Goal: Task Accomplishment & Management: Complete application form

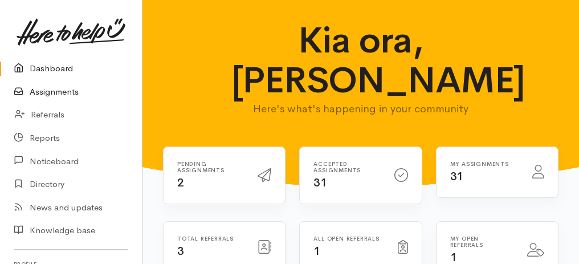
click at [65, 95] on link "Assignments" at bounding box center [71, 91] width 142 height 23
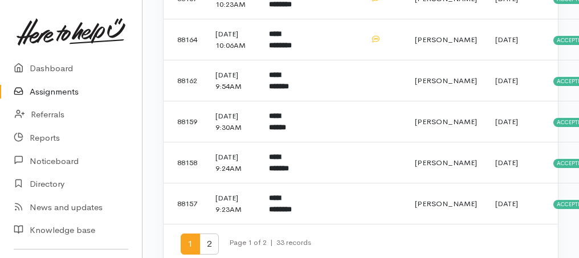
scroll to position [874, 0]
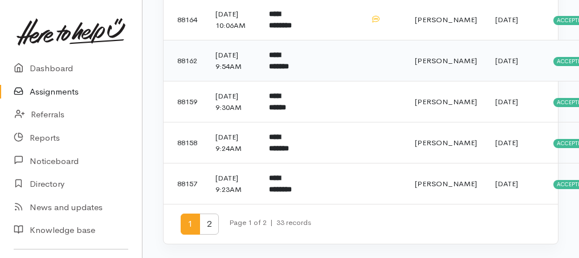
click at [275, 70] on b "**********" at bounding box center [279, 60] width 20 height 19
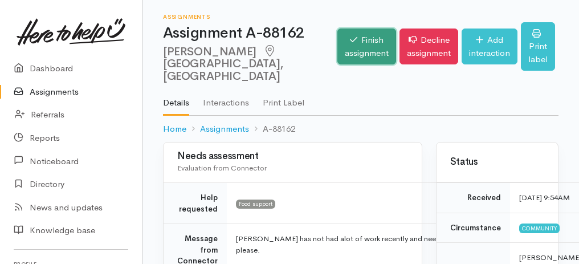
click at [348, 47] on link "Finish assignment" at bounding box center [367, 47] width 59 height 36
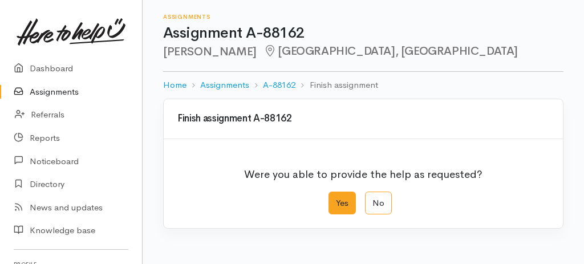
click at [339, 203] on label "Yes" at bounding box center [341, 203] width 27 height 23
click at [336, 199] on input "Yes" at bounding box center [331, 195] width 7 height 7
radio input "true"
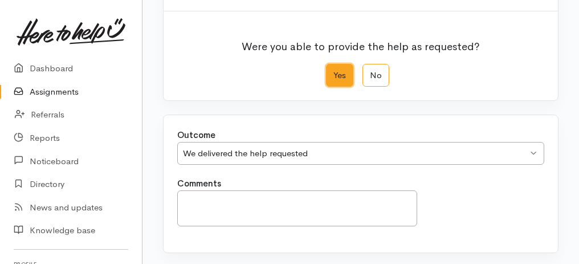
scroll to position [227, 0]
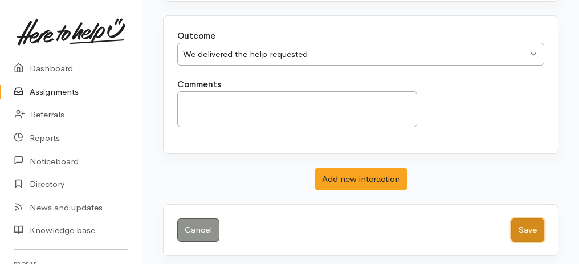
click at [518, 222] on button "Save" at bounding box center [527, 229] width 33 height 23
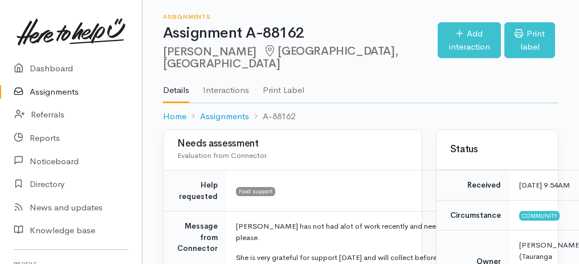
click at [64, 95] on link "Assignments" at bounding box center [71, 91] width 142 height 23
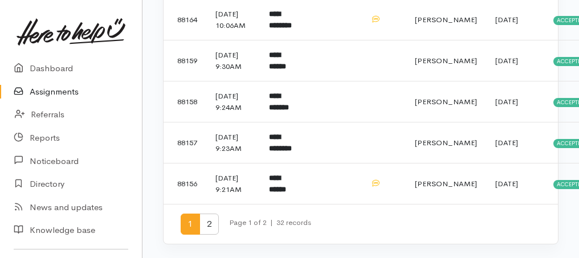
scroll to position [982, 0]
click at [286, 177] on b "**********" at bounding box center [277, 183] width 17 height 19
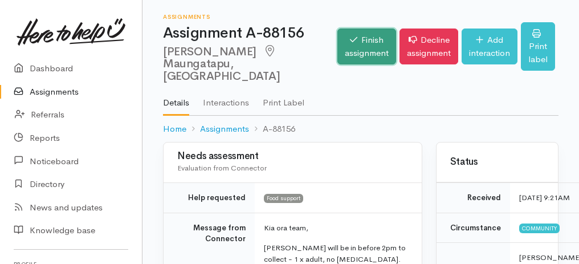
click at [338, 58] on link "Finish assignment" at bounding box center [367, 47] width 59 height 36
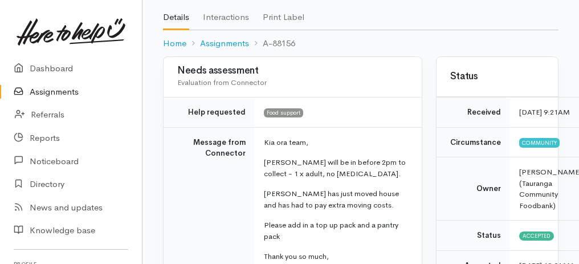
scroll to position [38, 0]
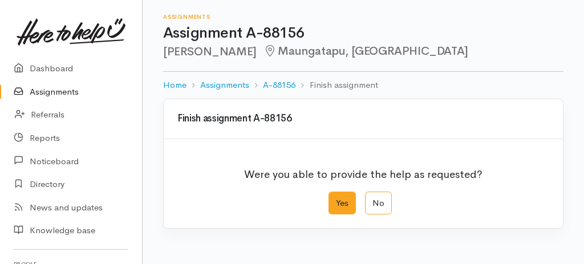
click at [335, 201] on label "Yes" at bounding box center [341, 203] width 27 height 23
click at [335, 199] on input "Yes" at bounding box center [331, 195] width 7 height 7
radio input "true"
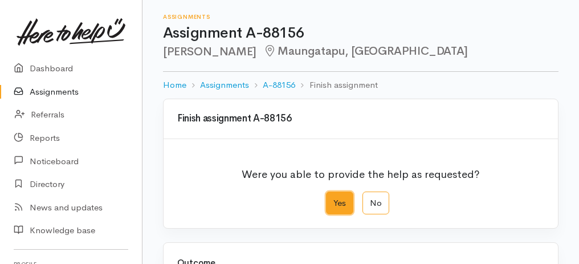
scroll to position [190, 0]
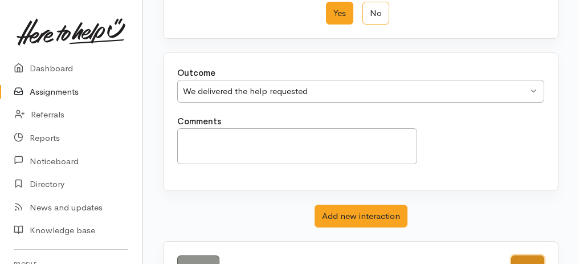
click at [519, 258] on button "Save" at bounding box center [527, 266] width 33 height 23
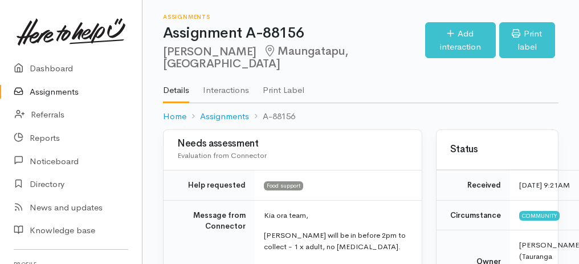
click at [60, 93] on link "Assignments" at bounding box center [71, 91] width 142 height 23
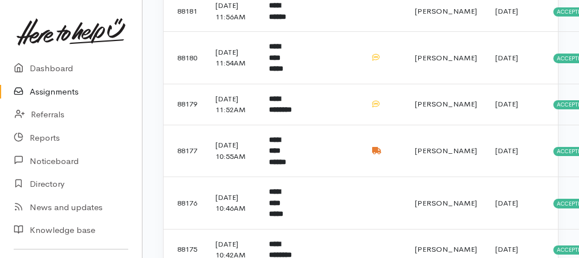
scroll to position [494, 0]
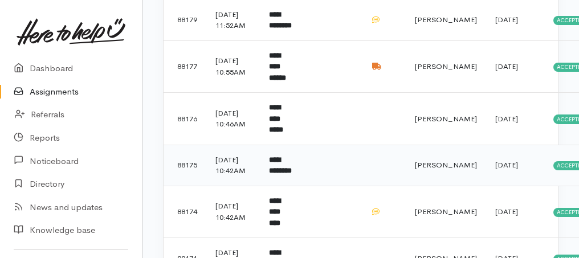
click at [286, 175] on b "**********" at bounding box center [280, 165] width 23 height 19
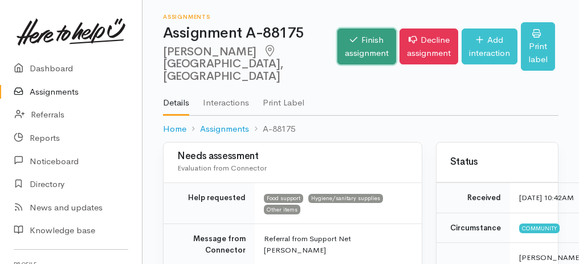
click at [344, 41] on link "Finish assignment" at bounding box center [367, 47] width 59 height 36
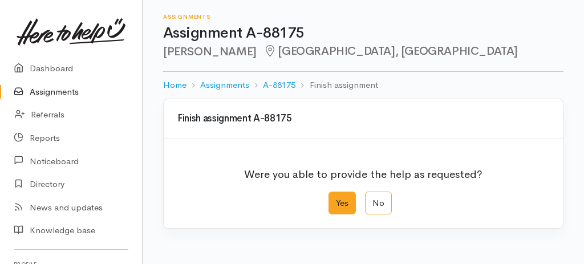
click at [345, 204] on label "Yes" at bounding box center [341, 203] width 27 height 23
click at [336, 199] on input "Yes" at bounding box center [331, 195] width 7 height 7
radio input "true"
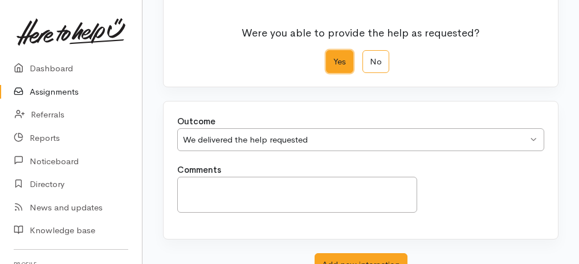
scroll to position [227, 0]
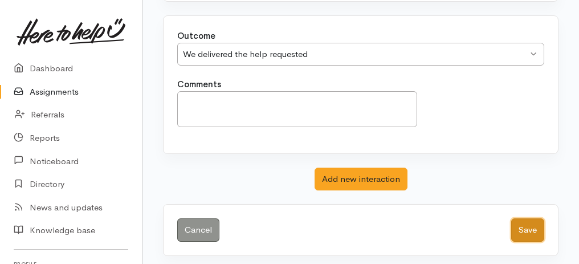
click at [524, 233] on button "Save" at bounding box center [527, 229] width 33 height 23
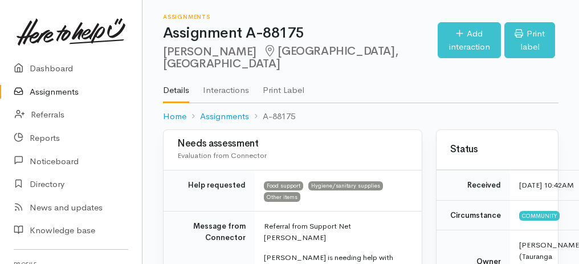
click at [66, 91] on link "Assignments" at bounding box center [71, 91] width 142 height 23
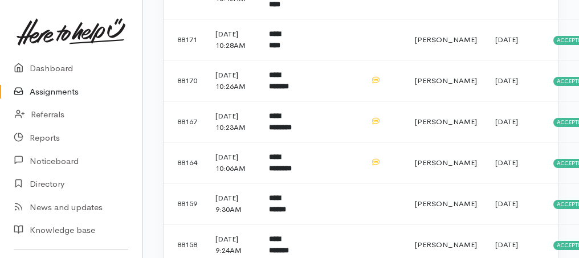
scroll to position [760, 0]
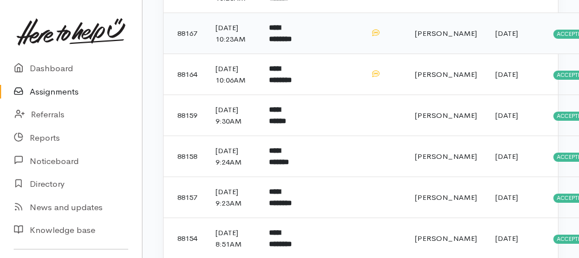
click at [286, 43] on b "**********" at bounding box center [280, 33] width 23 height 19
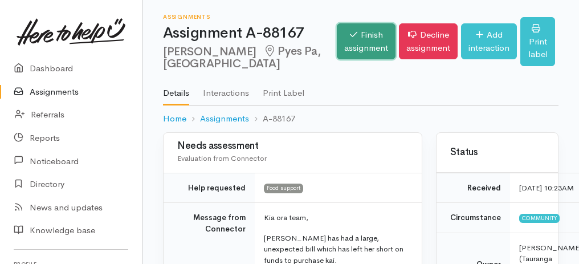
click at [337, 51] on link "Finish assignment" at bounding box center [366, 41] width 59 height 36
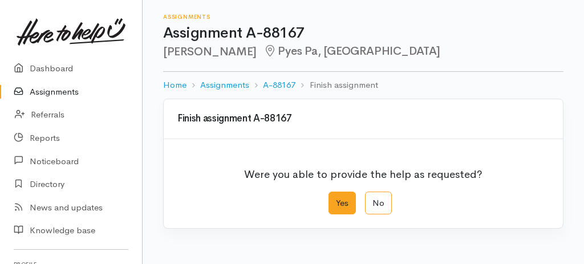
click at [336, 208] on label "Yes" at bounding box center [341, 203] width 27 height 23
click at [336, 199] on input "Yes" at bounding box center [331, 195] width 7 height 7
radio input "true"
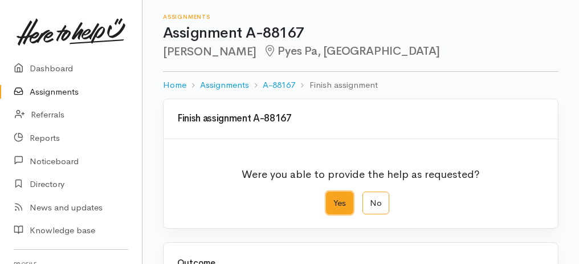
scroll to position [227, 0]
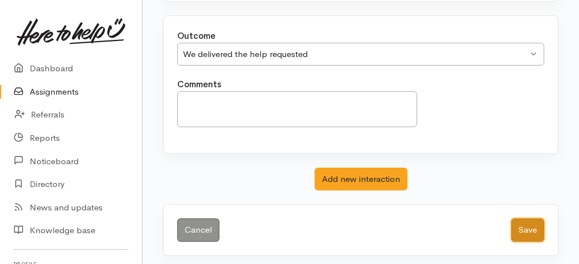
click at [532, 221] on button "Save" at bounding box center [527, 229] width 33 height 23
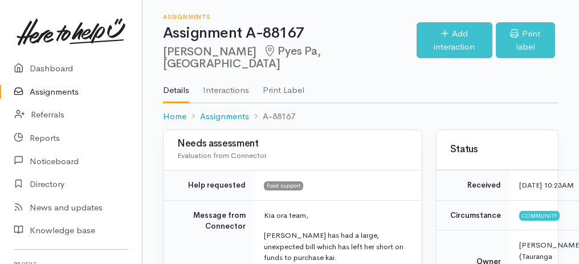
click at [60, 93] on link "Assignments" at bounding box center [71, 91] width 142 height 23
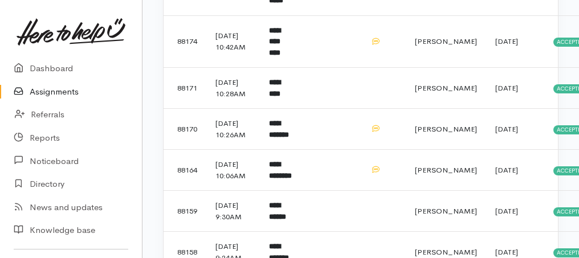
scroll to position [722, 0]
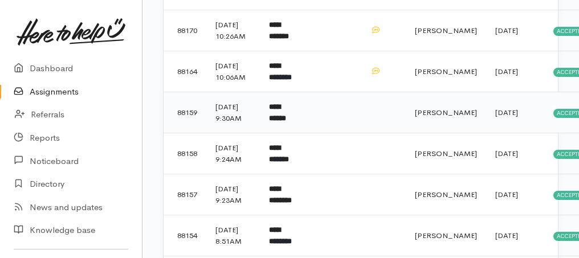
click at [294, 133] on td "**********" at bounding box center [281, 112] width 42 height 41
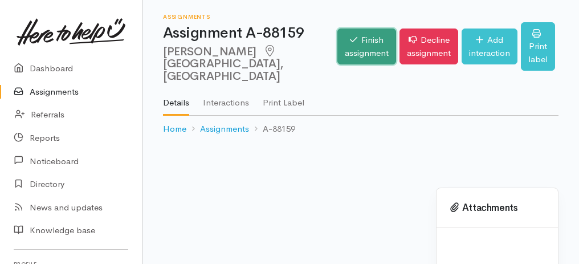
click at [338, 48] on link "Finish assignment" at bounding box center [367, 47] width 59 height 36
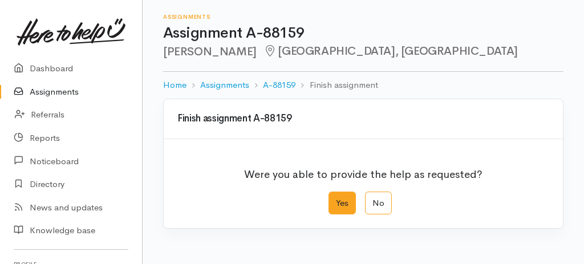
click at [340, 196] on label "Yes" at bounding box center [341, 203] width 27 height 23
click at [336, 196] on input "Yes" at bounding box center [331, 195] width 7 height 7
radio input "true"
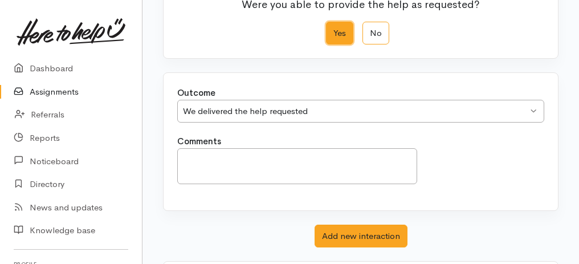
scroll to position [227, 0]
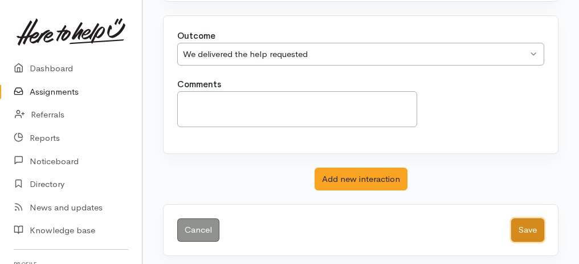
click at [536, 222] on button "Save" at bounding box center [527, 229] width 33 height 23
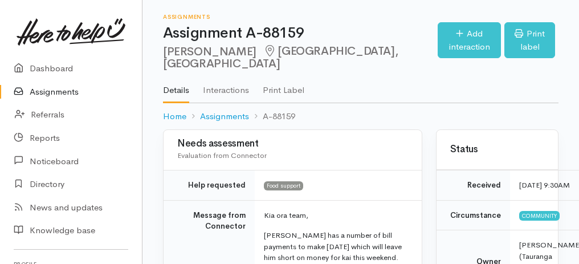
click at [67, 89] on link "Assignments" at bounding box center [71, 91] width 142 height 23
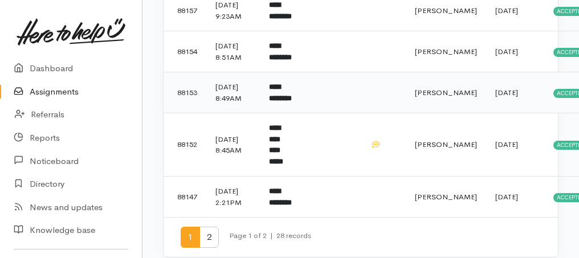
scroll to position [830, 0]
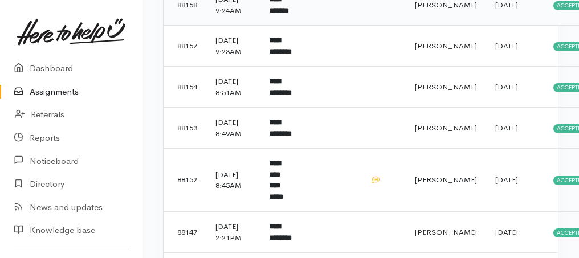
click at [276, 14] on b "**********" at bounding box center [279, 4] width 20 height 19
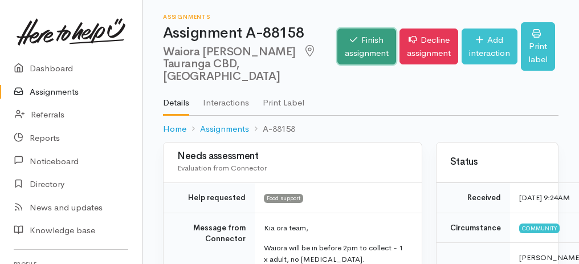
click at [355, 29] on link "Finish assignment" at bounding box center [367, 47] width 59 height 36
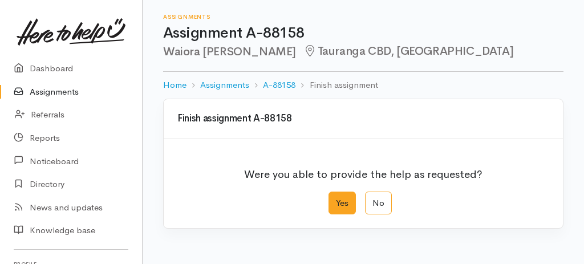
click at [336, 197] on label "Yes" at bounding box center [341, 203] width 27 height 23
click at [336, 197] on input "Yes" at bounding box center [331, 195] width 7 height 7
radio input "true"
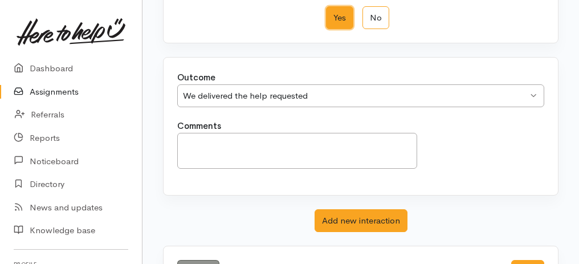
scroll to position [227, 0]
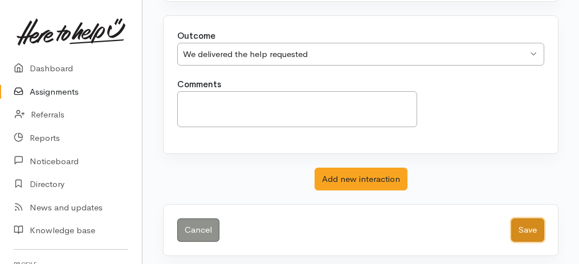
click at [536, 227] on button "Save" at bounding box center [527, 229] width 33 height 23
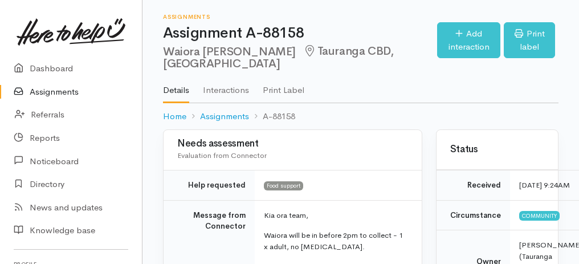
click at [74, 88] on link "Assignments" at bounding box center [71, 91] width 142 height 23
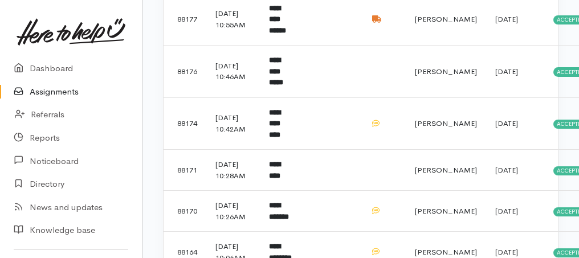
scroll to position [570, 0]
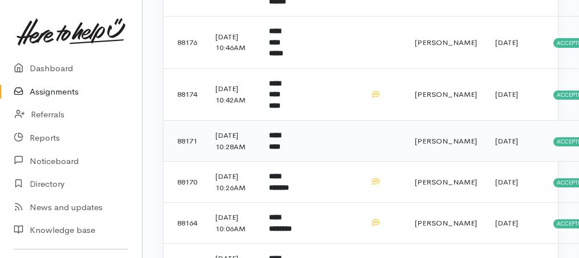
click at [280, 151] on b "*********" at bounding box center [274, 141] width 11 height 19
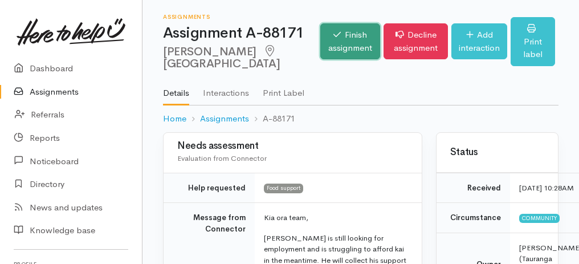
click at [327, 39] on link "Finish assignment" at bounding box center [350, 41] width 60 height 36
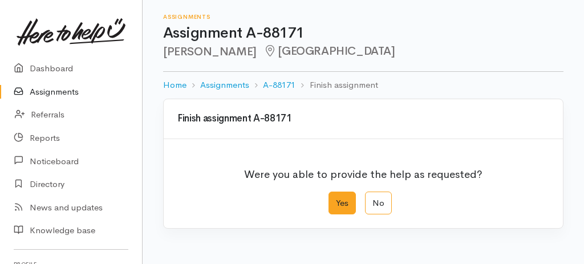
click at [352, 205] on label "Yes" at bounding box center [341, 203] width 27 height 23
click at [336, 199] on input "Yes" at bounding box center [331, 195] width 7 height 7
radio input "true"
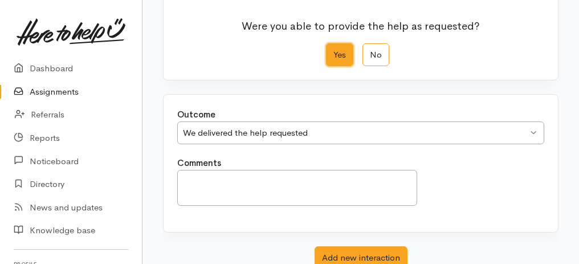
scroll to position [227, 0]
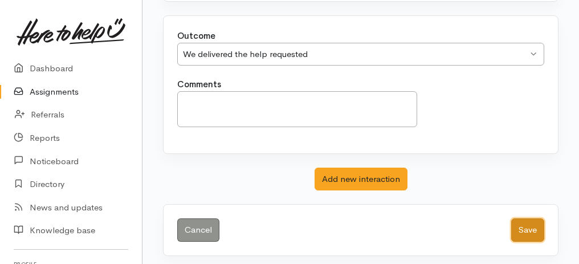
click at [538, 231] on button "Save" at bounding box center [527, 229] width 33 height 23
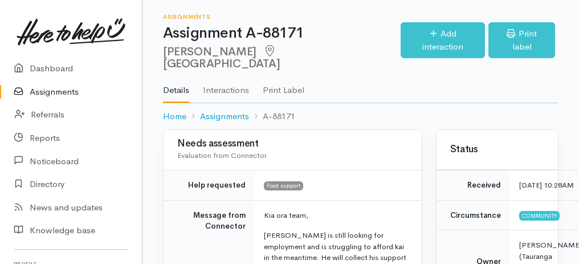
click at [65, 94] on link "Assignments" at bounding box center [71, 91] width 142 height 23
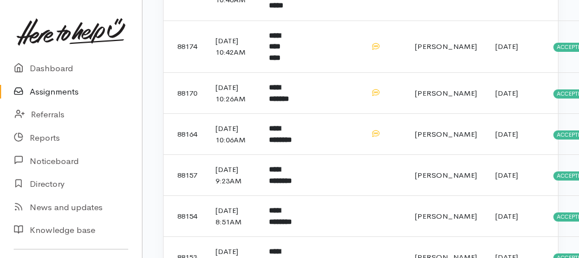
scroll to position [646, 0]
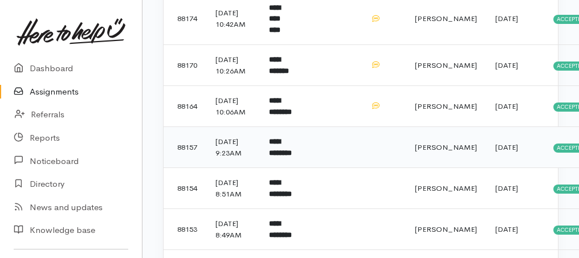
click at [280, 157] on b "**********" at bounding box center [280, 147] width 23 height 19
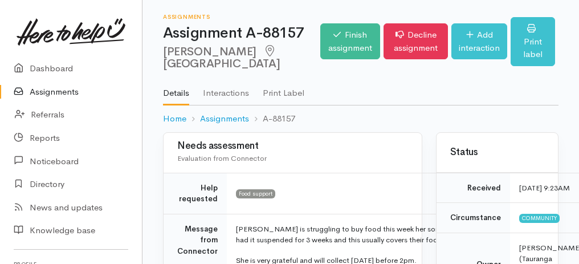
click at [55, 87] on link "Assignments" at bounding box center [71, 91] width 142 height 23
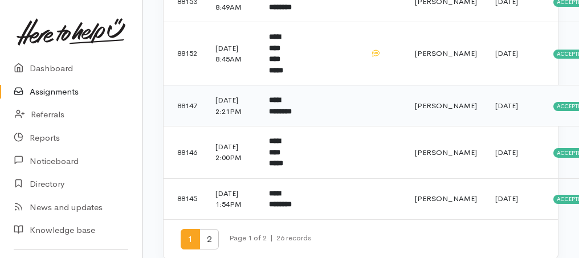
scroll to position [982, 0]
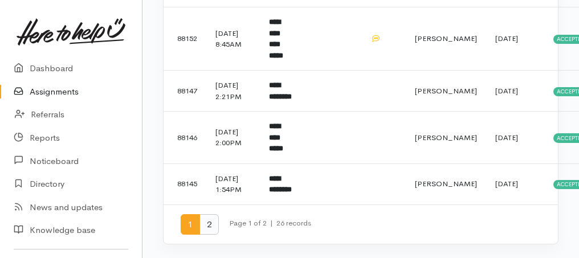
click at [206, 226] on span "2" at bounding box center [209, 224] width 19 height 21
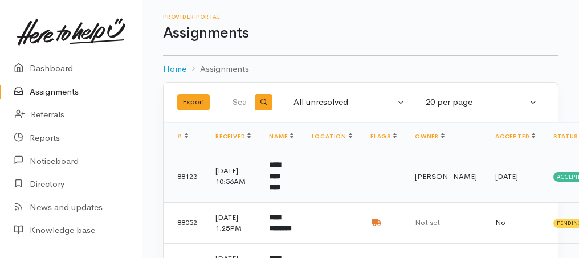
scroll to position [114, 0]
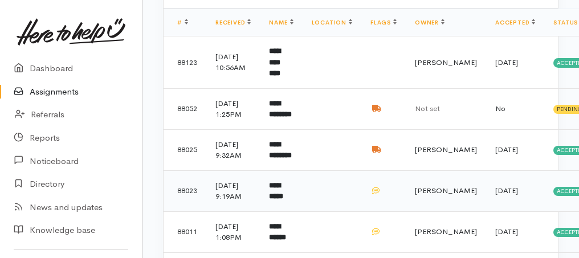
click at [283, 201] on b "**********" at bounding box center [276, 191] width 14 height 19
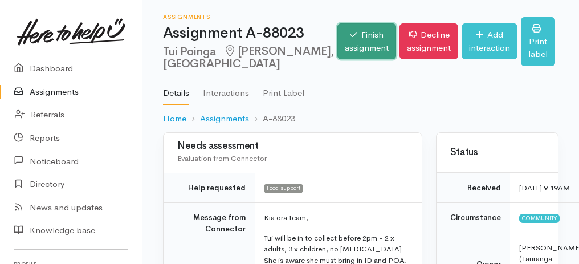
click at [338, 53] on link "Finish assignment" at bounding box center [367, 41] width 59 height 36
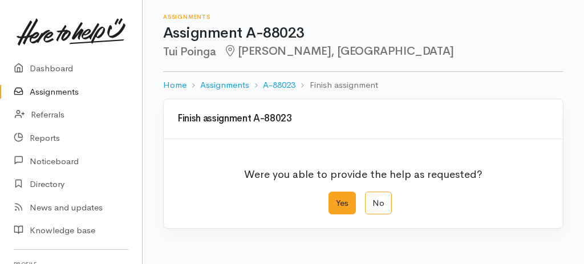
click at [344, 206] on label "Yes" at bounding box center [341, 203] width 27 height 23
click at [336, 199] on input "Yes" at bounding box center [331, 195] width 7 height 7
radio input "true"
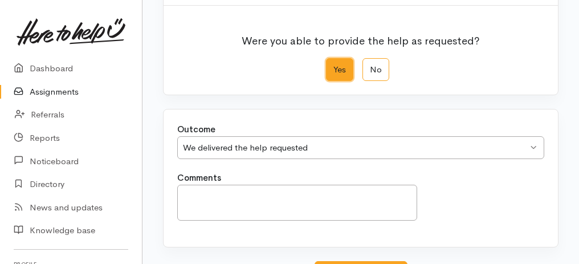
scroll to position [227, 0]
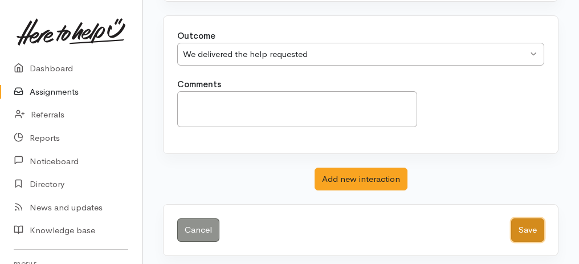
click at [528, 228] on button "Save" at bounding box center [527, 229] width 33 height 23
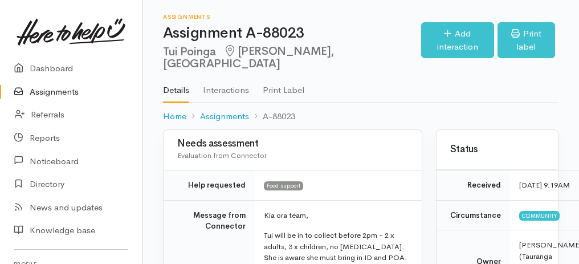
click at [52, 89] on link "Assignments" at bounding box center [71, 91] width 142 height 23
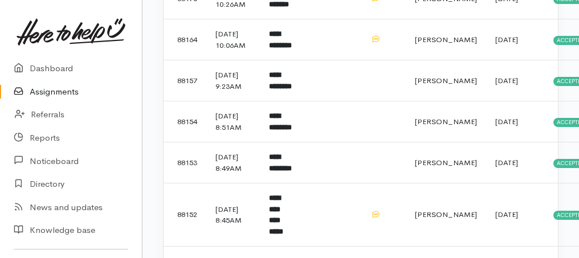
scroll to position [760, 0]
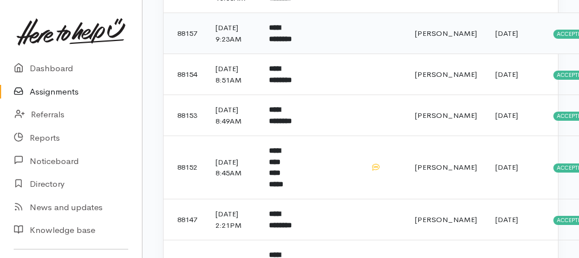
click at [284, 43] on b "**********" at bounding box center [280, 33] width 23 height 19
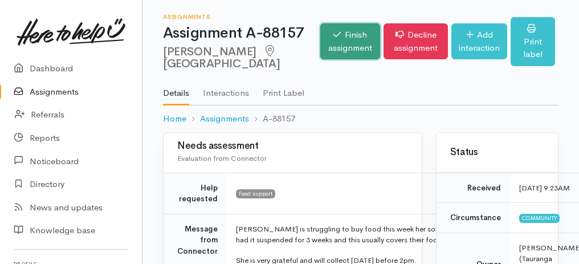
click at [342, 42] on link "Finish assignment" at bounding box center [350, 41] width 60 height 36
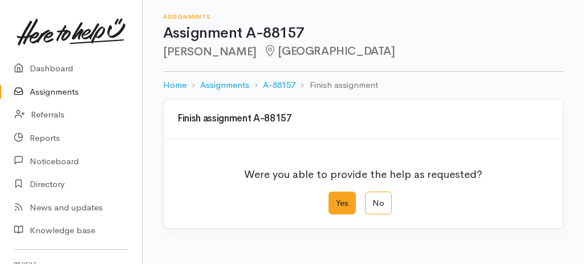
click at [345, 198] on label "Yes" at bounding box center [341, 203] width 27 height 23
click at [336, 198] on input "Yes" at bounding box center [331, 195] width 7 height 7
radio input "true"
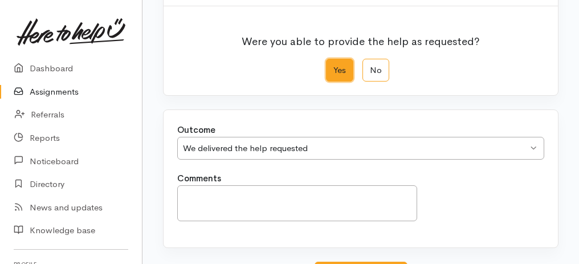
scroll to position [227, 0]
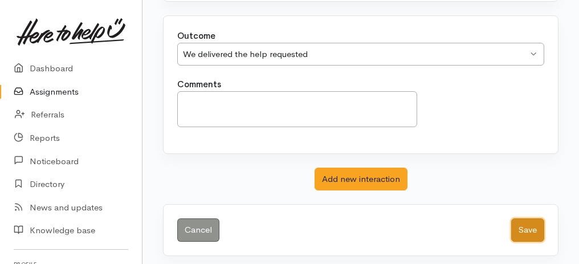
click at [538, 227] on button "Save" at bounding box center [527, 229] width 33 height 23
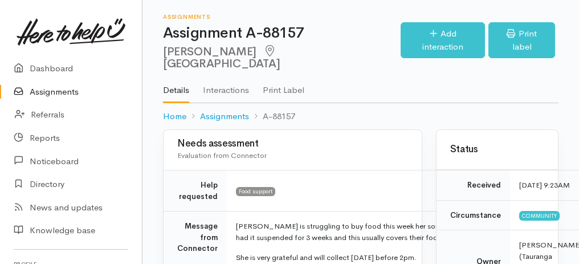
click at [68, 95] on link "Assignments" at bounding box center [71, 91] width 142 height 23
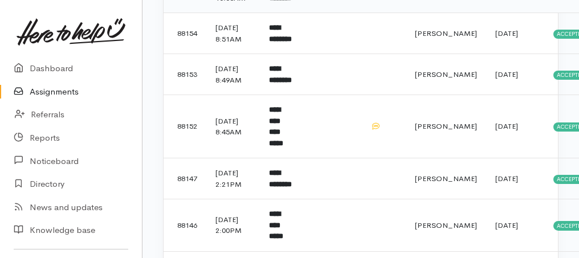
scroll to position [874, 0]
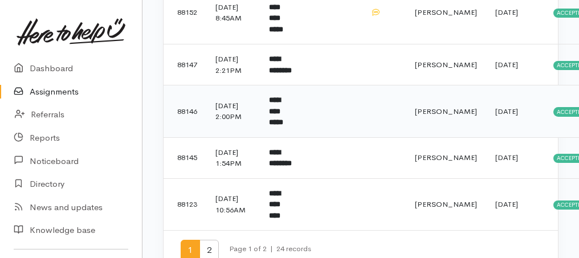
click at [283, 138] on td "**********" at bounding box center [281, 112] width 42 height 52
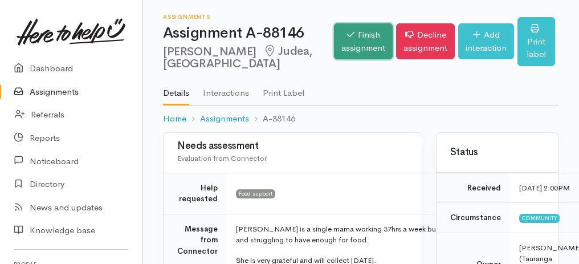
click at [344, 47] on link "Finish assignment" at bounding box center [363, 41] width 59 height 36
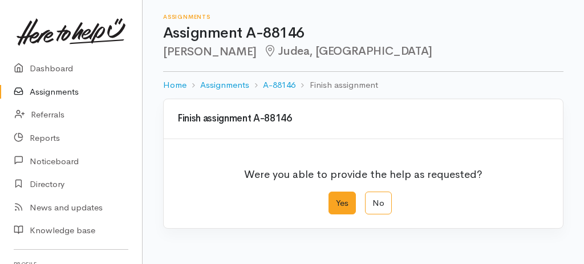
click at [345, 205] on label "Yes" at bounding box center [341, 203] width 27 height 23
click at [336, 199] on input "Yes" at bounding box center [331, 195] width 7 height 7
radio input "true"
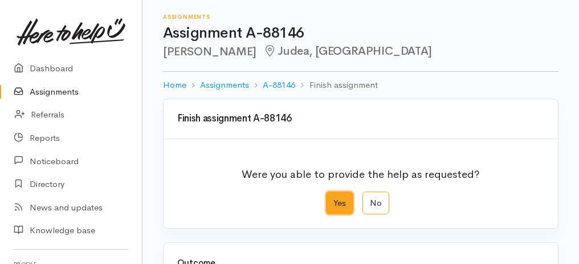
scroll to position [227, 0]
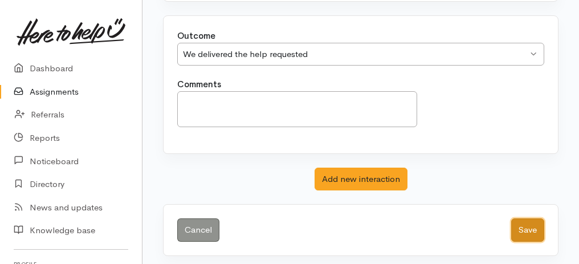
click at [541, 226] on button "Save" at bounding box center [527, 229] width 33 height 23
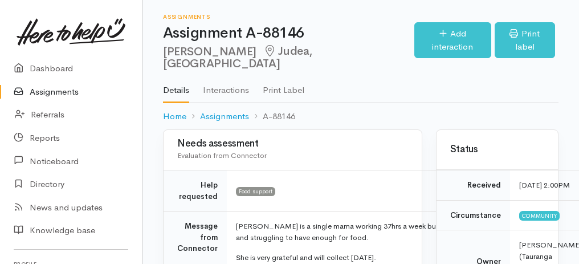
click at [65, 91] on link "Assignments" at bounding box center [71, 91] width 142 height 23
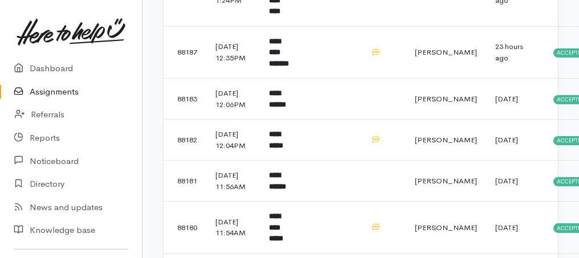
scroll to position [304, 0]
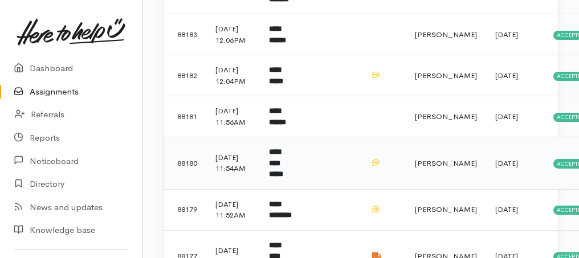
click at [217, 176] on td "[DATE] 11:54AM" at bounding box center [233, 163] width 54 height 52
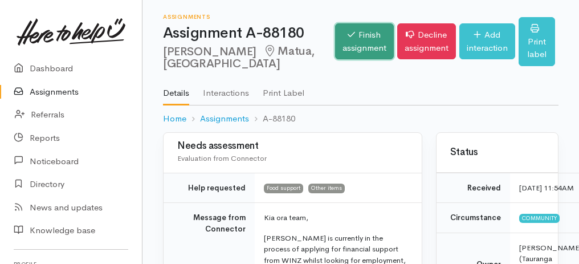
click at [335, 51] on link "Finish assignment" at bounding box center [364, 41] width 59 height 36
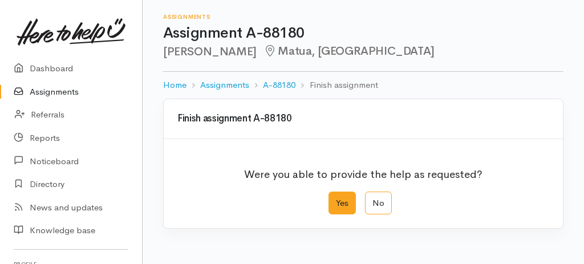
click at [349, 202] on label "Yes" at bounding box center [341, 203] width 27 height 23
click at [336, 199] on input "Yes" at bounding box center [331, 195] width 7 height 7
radio input "true"
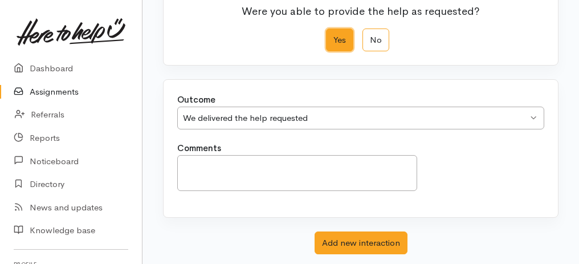
scroll to position [227, 0]
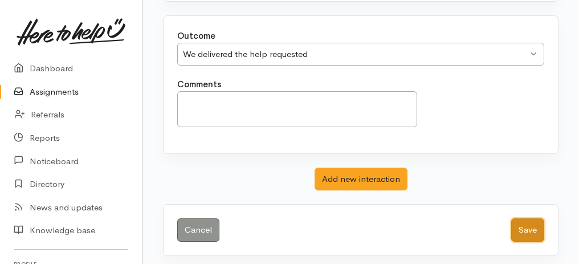
click at [527, 227] on button "Save" at bounding box center [527, 229] width 33 height 23
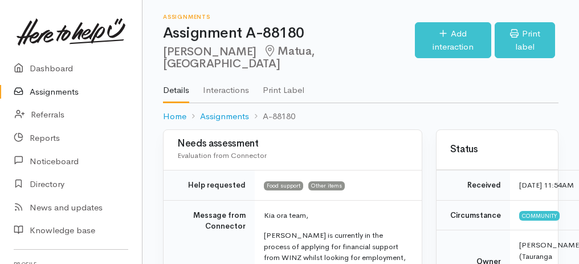
click at [64, 94] on link "Assignments" at bounding box center [71, 91] width 142 height 23
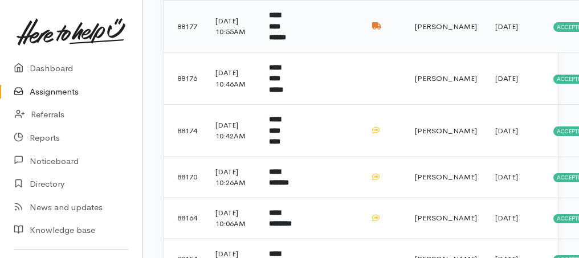
scroll to position [532, 0]
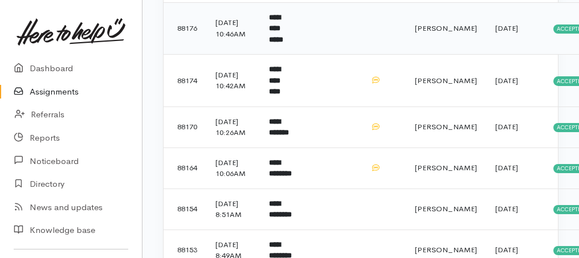
click at [283, 43] on b "**********" at bounding box center [276, 29] width 14 height 30
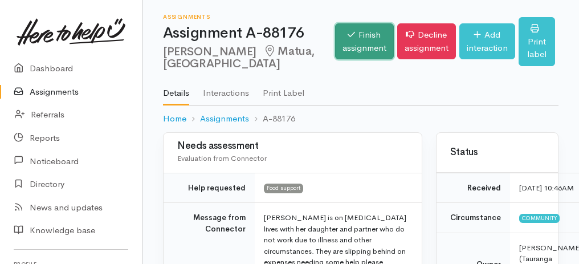
click at [343, 25] on link "Finish assignment" at bounding box center [364, 41] width 59 height 36
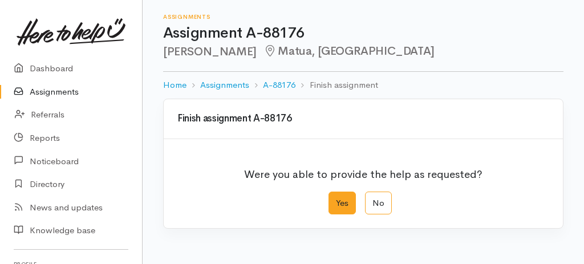
click at [339, 212] on label "Yes" at bounding box center [341, 203] width 27 height 23
click at [336, 199] on input "Yes" at bounding box center [331, 195] width 7 height 7
radio input "true"
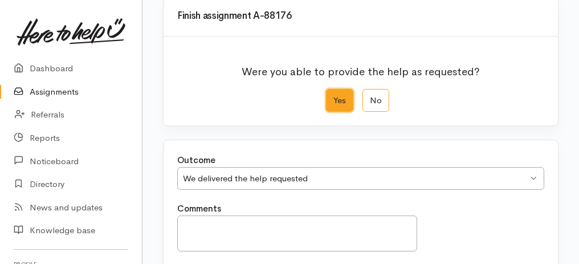
scroll to position [190, 0]
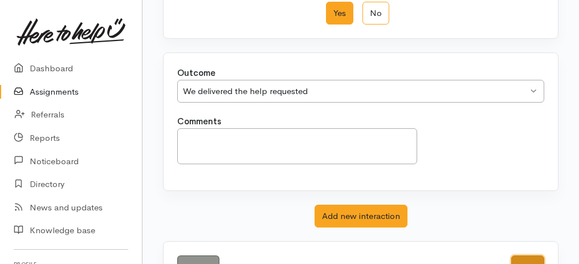
click at [522, 258] on button "Save" at bounding box center [527, 266] width 33 height 23
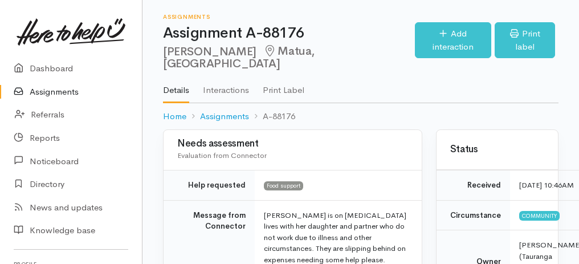
click at [62, 97] on link "Assignments" at bounding box center [71, 91] width 142 height 23
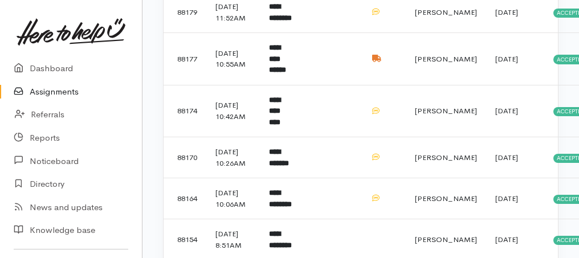
scroll to position [373, 0]
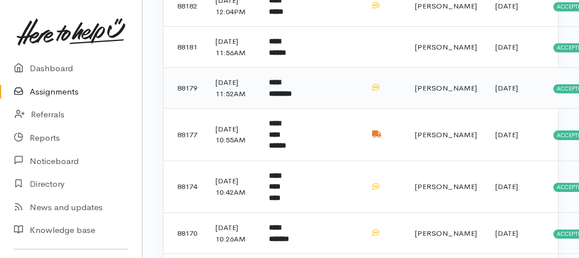
click at [288, 97] on b "**********" at bounding box center [280, 88] width 23 height 19
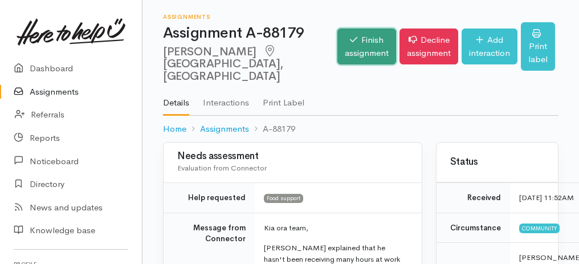
click at [338, 36] on link "Finish assignment" at bounding box center [367, 47] width 59 height 36
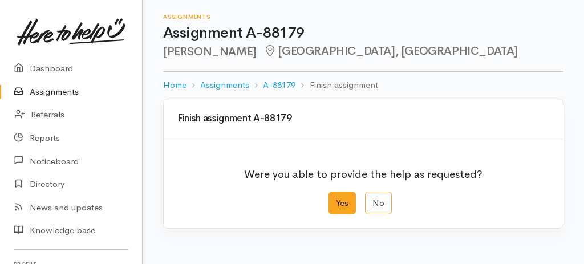
click at [348, 204] on label "Yes" at bounding box center [341, 203] width 27 height 23
click at [336, 199] on input "Yes" at bounding box center [331, 195] width 7 height 7
radio input "true"
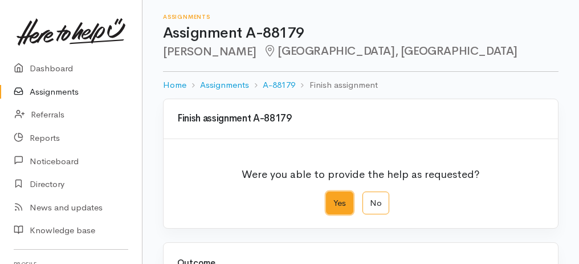
scroll to position [190, 0]
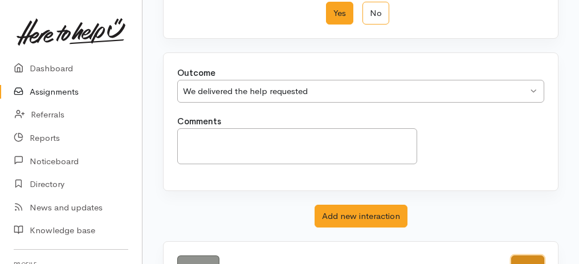
click at [520, 255] on button "Save" at bounding box center [527, 266] width 33 height 23
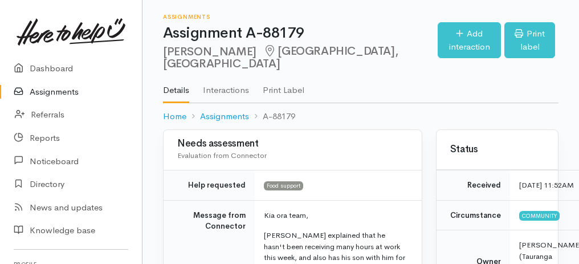
click at [55, 89] on link "Assignments" at bounding box center [71, 91] width 142 height 23
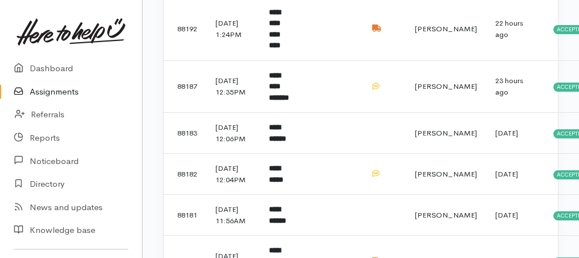
scroll to position [266, 0]
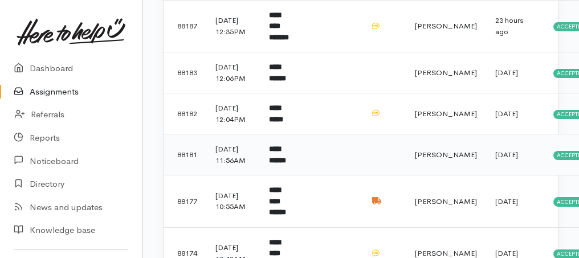
click at [286, 160] on b "**********" at bounding box center [277, 154] width 17 height 19
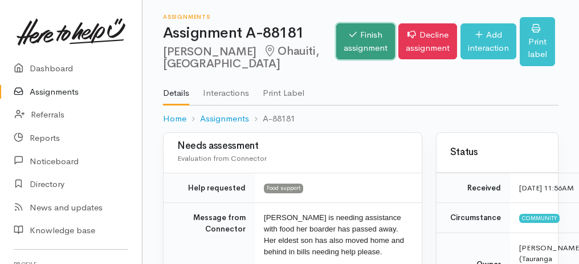
click at [354, 55] on link "Finish assignment" at bounding box center [365, 41] width 59 height 36
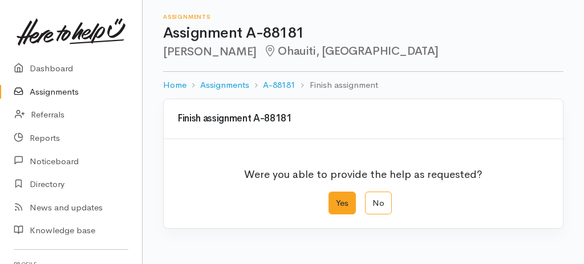
click at [351, 202] on label "Yes" at bounding box center [341, 203] width 27 height 23
click at [336, 199] on input "Yes" at bounding box center [331, 195] width 7 height 7
radio input "true"
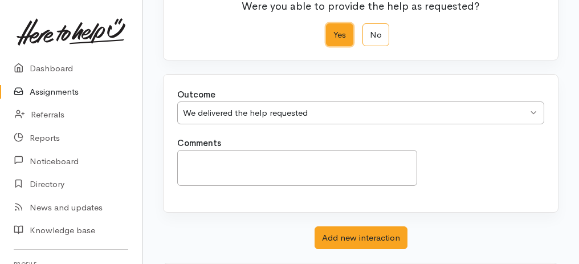
scroll to position [227, 0]
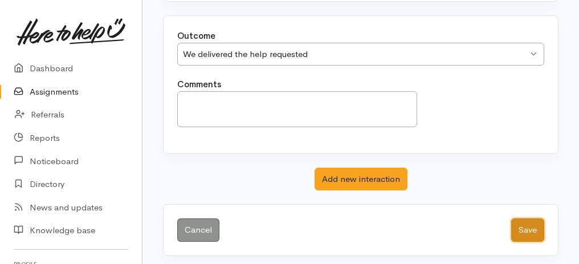
click at [525, 226] on button "Save" at bounding box center [527, 229] width 33 height 23
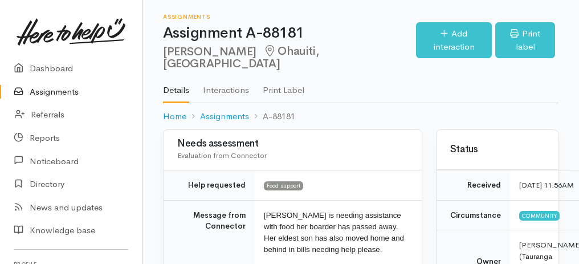
click at [48, 93] on link "Assignments" at bounding box center [71, 91] width 142 height 23
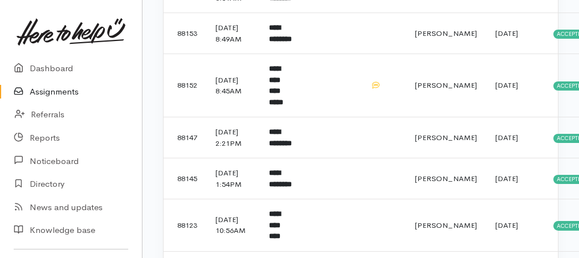
scroll to position [646, 0]
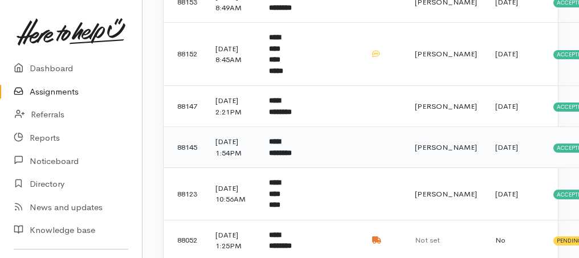
click at [292, 157] on b "**********" at bounding box center [280, 147] width 23 height 19
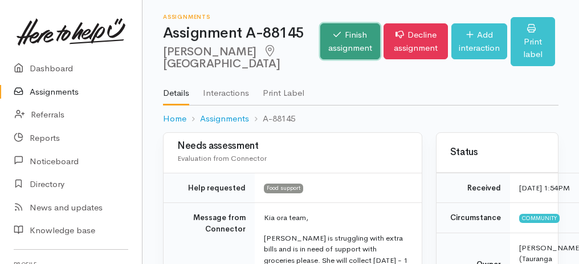
click at [324, 59] on link "Finish assignment" at bounding box center [350, 41] width 60 height 36
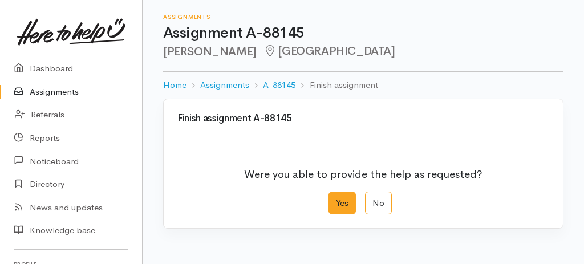
click at [343, 202] on label "Yes" at bounding box center [341, 203] width 27 height 23
click at [336, 199] on input "Yes" at bounding box center [331, 195] width 7 height 7
radio input "true"
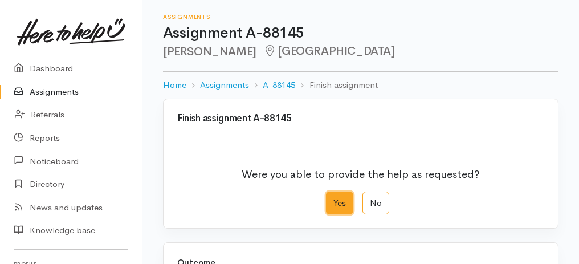
scroll to position [227, 0]
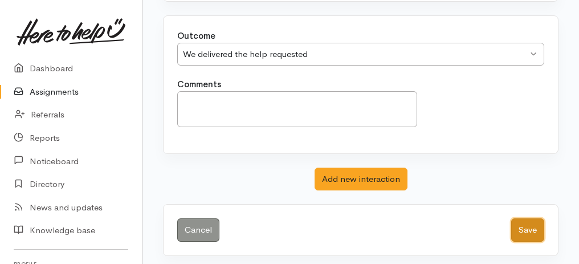
click at [529, 218] on button "Save" at bounding box center [527, 229] width 33 height 23
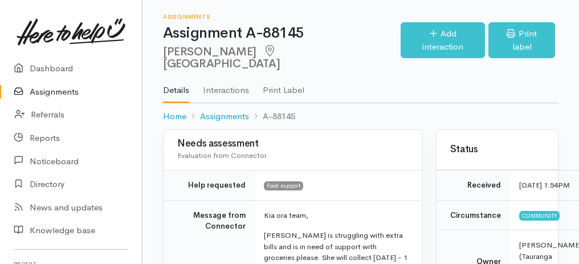
click at [40, 95] on link "Assignments" at bounding box center [71, 91] width 142 height 23
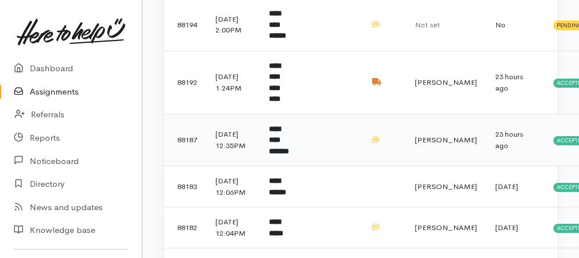
scroll to position [266, 0]
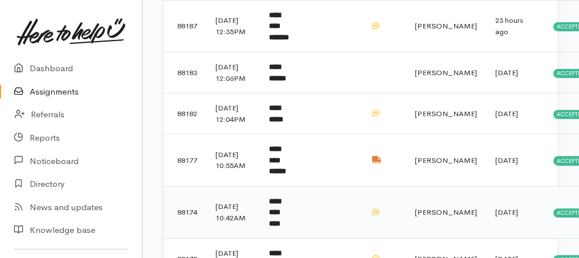
click at [280, 227] on b "**********" at bounding box center [274, 213] width 11 height 30
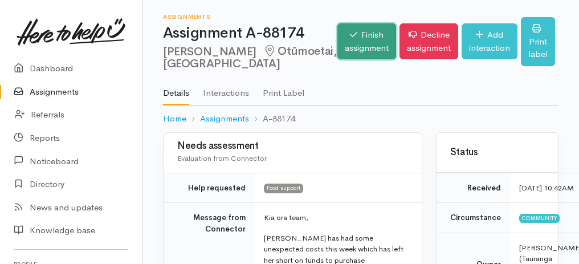
click at [338, 54] on link "Finish assignment" at bounding box center [367, 41] width 59 height 36
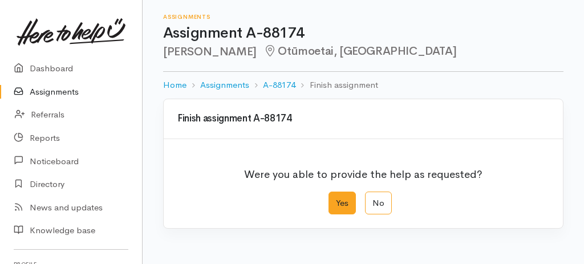
click at [342, 201] on label "Yes" at bounding box center [341, 203] width 27 height 23
click at [336, 199] on input "Yes" at bounding box center [331, 195] width 7 height 7
radio input "true"
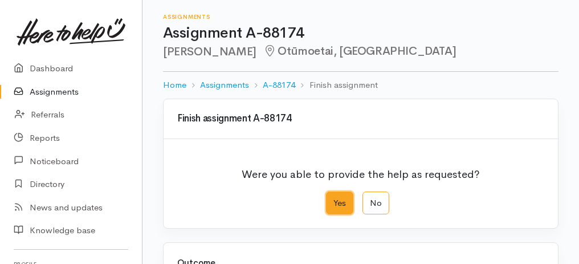
scroll to position [227, 0]
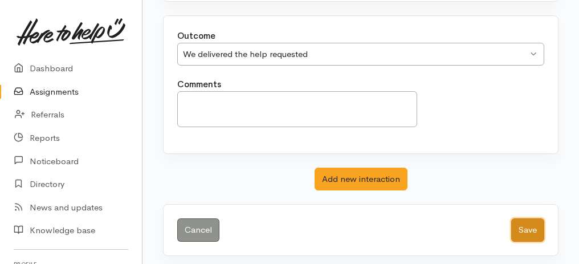
click at [530, 220] on button "Save" at bounding box center [527, 229] width 33 height 23
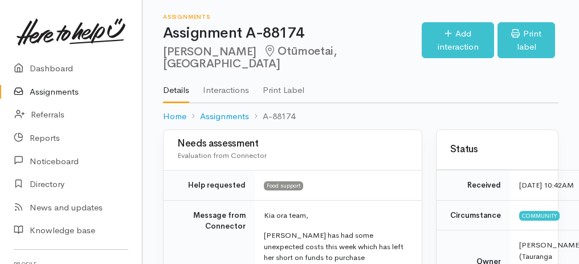
click at [59, 93] on link "Assignments" at bounding box center [71, 91] width 142 height 23
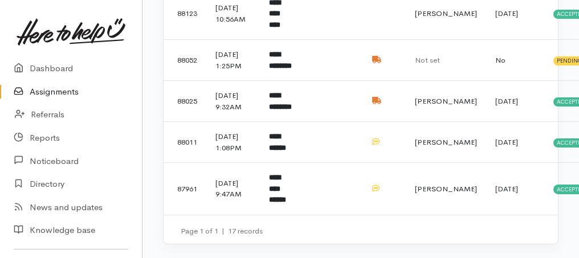
scroll to position [816, 0]
click at [292, 150] on td "**********" at bounding box center [281, 142] width 42 height 41
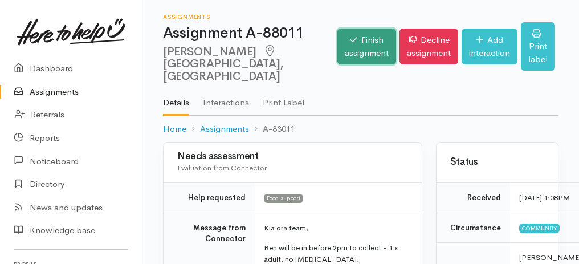
click at [341, 48] on link "Finish assignment" at bounding box center [367, 47] width 59 height 36
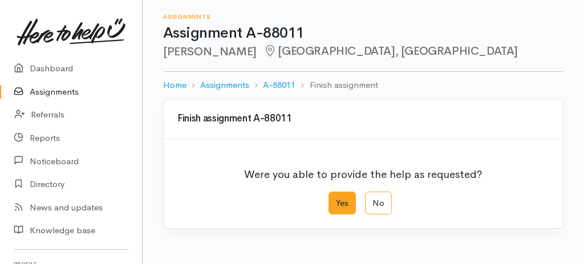
click at [339, 197] on label "Yes" at bounding box center [341, 203] width 27 height 23
click at [336, 197] on input "Yes" at bounding box center [331, 195] width 7 height 7
radio input "true"
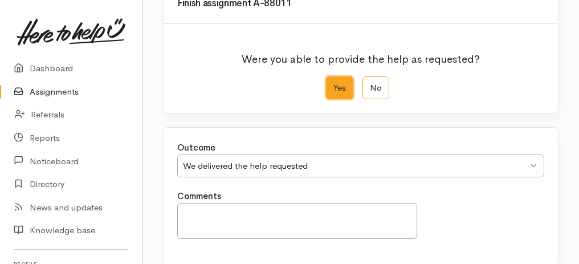
scroll to position [227, 0]
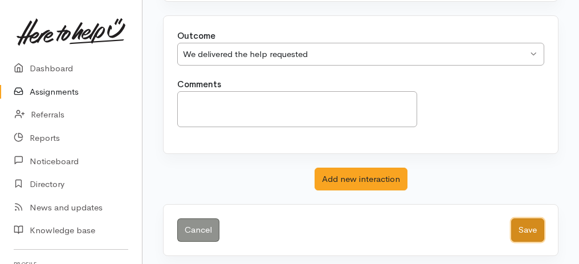
click at [535, 225] on button "Save" at bounding box center [527, 229] width 33 height 23
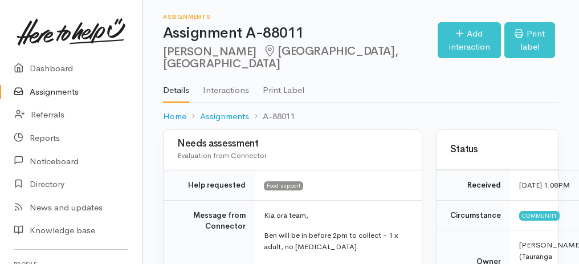
click at [35, 91] on link "Assignments" at bounding box center [71, 91] width 142 height 23
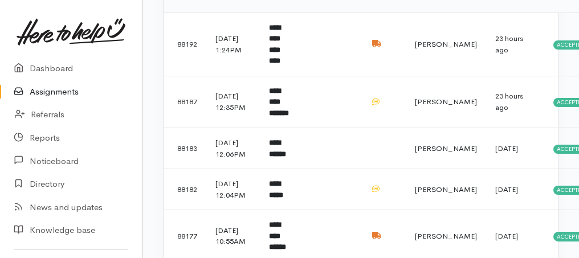
scroll to position [342, 0]
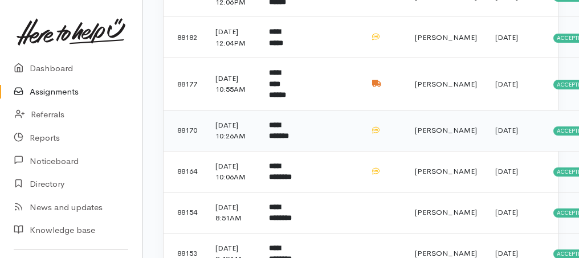
click at [279, 140] on b "**********" at bounding box center [279, 130] width 20 height 19
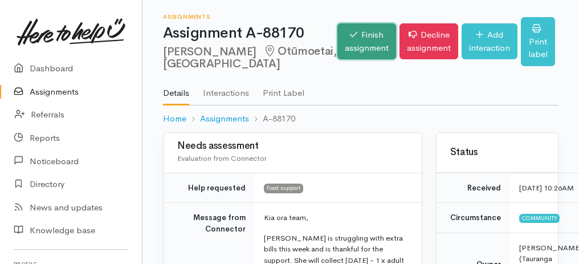
click at [348, 59] on link "Finish assignment" at bounding box center [367, 41] width 59 height 36
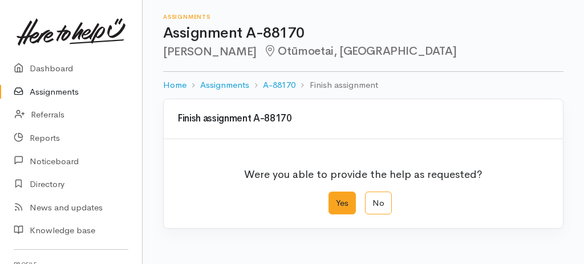
click at [343, 204] on label "Yes" at bounding box center [341, 203] width 27 height 23
click at [336, 199] on input "Yes" at bounding box center [331, 195] width 7 height 7
radio input "true"
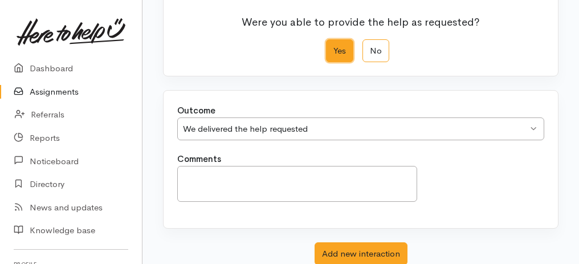
scroll to position [190, 0]
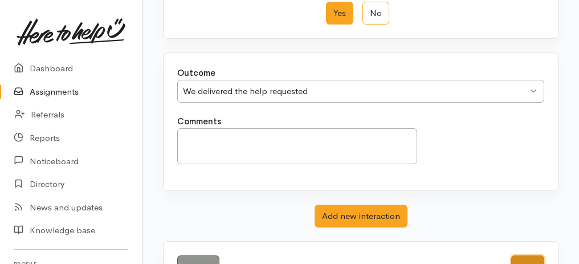
click at [527, 255] on button "Save" at bounding box center [527, 266] width 33 height 23
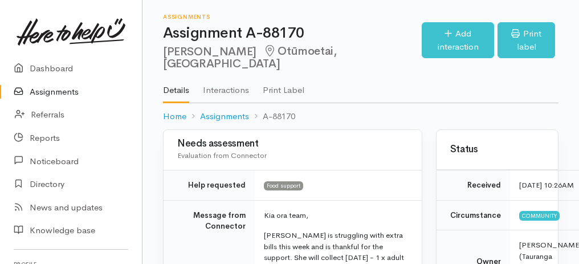
click at [47, 91] on link "Assignments" at bounding box center [71, 91] width 142 height 23
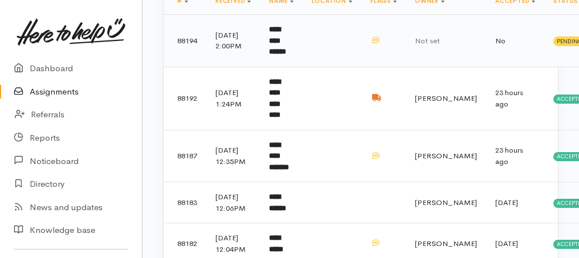
scroll to position [190, 0]
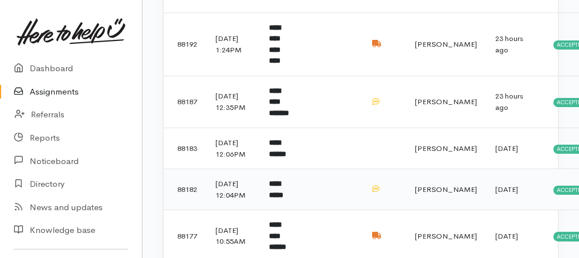
click at [288, 198] on td "**********" at bounding box center [281, 189] width 42 height 41
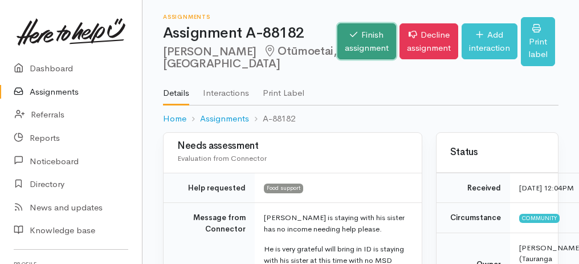
click at [338, 52] on link "Finish assignment" at bounding box center [367, 41] width 59 height 36
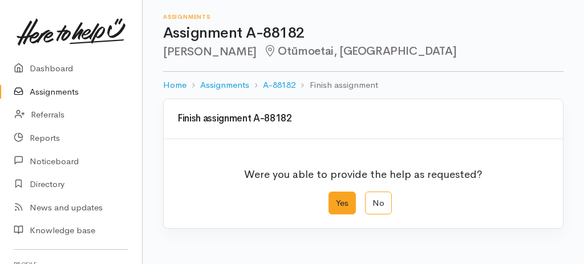
click at [340, 202] on label "Yes" at bounding box center [341, 203] width 27 height 23
click at [336, 199] on input "Yes" at bounding box center [331, 195] width 7 height 7
radio input "true"
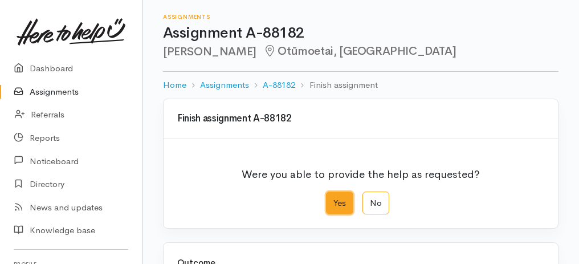
scroll to position [190, 0]
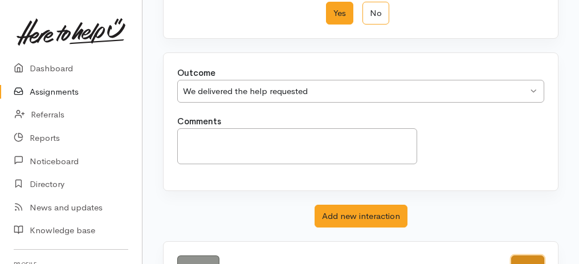
click at [528, 255] on button "Save" at bounding box center [527, 266] width 33 height 23
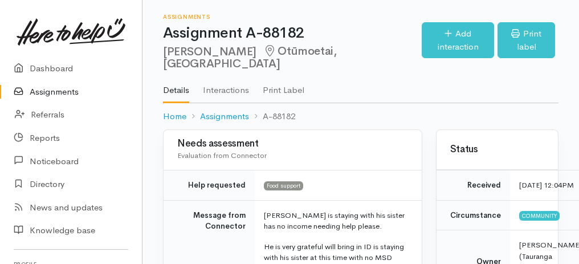
click at [65, 91] on link "Assignments" at bounding box center [71, 91] width 142 height 23
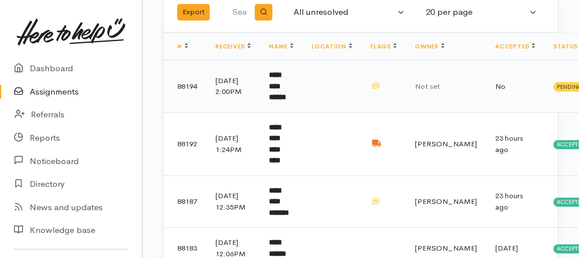
scroll to position [114, 0]
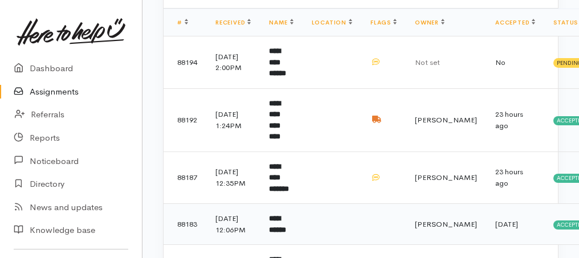
click at [275, 215] on b "**********" at bounding box center [277, 224] width 17 height 19
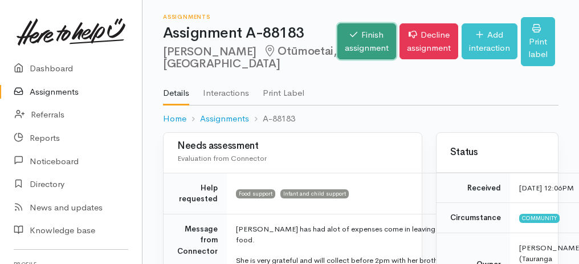
click at [338, 40] on link "Finish assignment" at bounding box center [367, 41] width 59 height 36
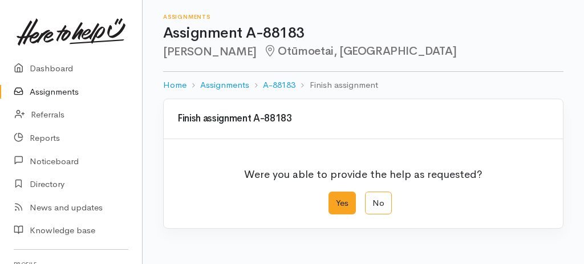
click at [344, 200] on label "Yes" at bounding box center [341, 203] width 27 height 23
click at [336, 199] on input "Yes" at bounding box center [331, 195] width 7 height 7
radio input "true"
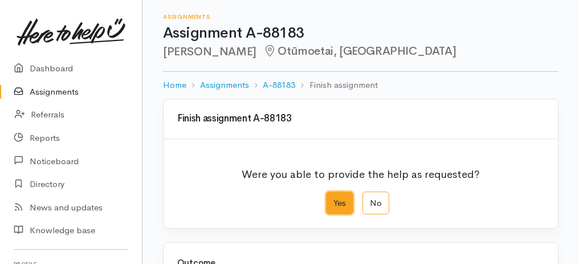
scroll to position [227, 0]
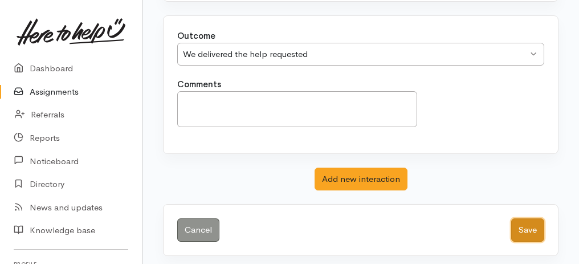
click at [532, 230] on button "Save" at bounding box center [527, 229] width 33 height 23
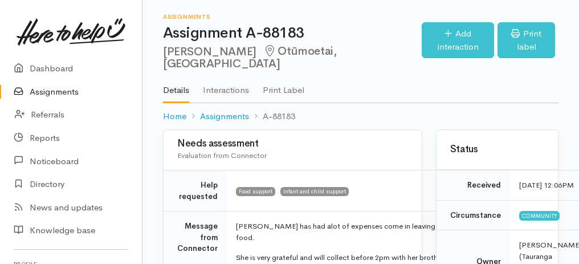
click at [43, 95] on link "Assignments" at bounding box center [71, 91] width 142 height 23
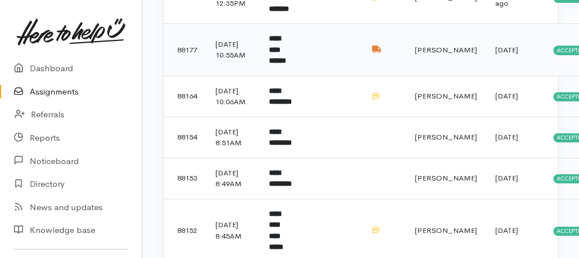
scroll to position [342, 0]
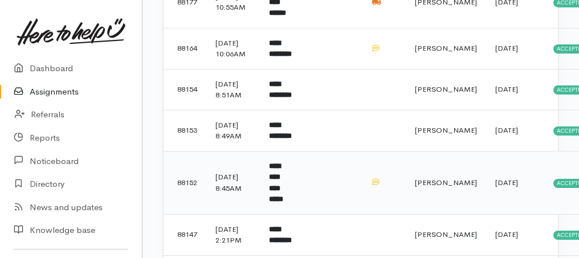
click at [283, 192] on b "**********" at bounding box center [276, 182] width 14 height 41
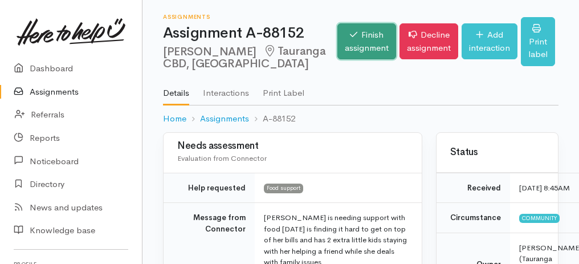
click at [347, 43] on link "Finish assignment" at bounding box center [367, 41] width 59 height 36
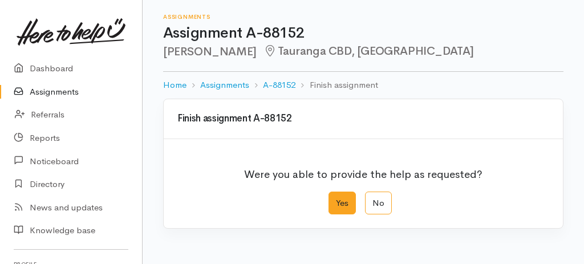
click at [350, 203] on label "Yes" at bounding box center [341, 203] width 27 height 23
click at [336, 199] on input "Yes" at bounding box center [331, 195] width 7 height 7
radio input "true"
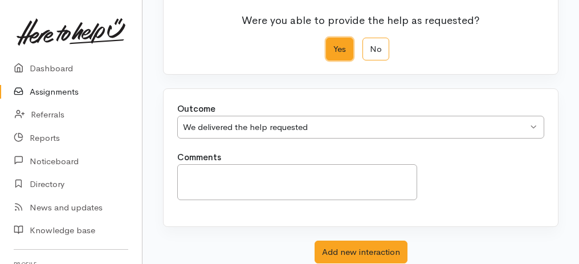
scroll to position [227, 0]
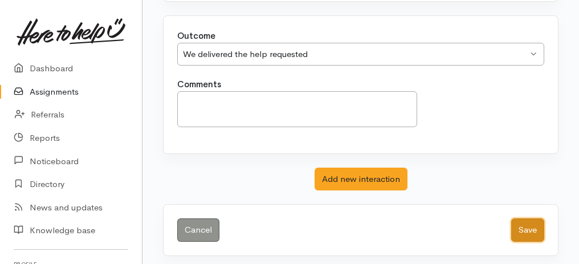
click at [530, 229] on button "Save" at bounding box center [527, 229] width 33 height 23
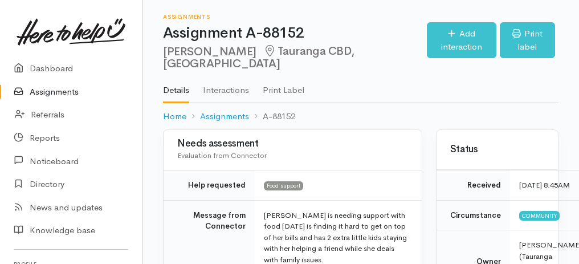
click at [52, 95] on link "Assignments" at bounding box center [71, 91] width 142 height 23
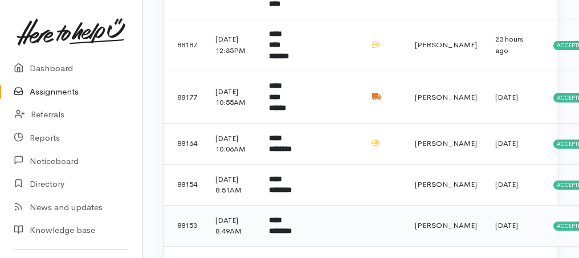
scroll to position [304, 0]
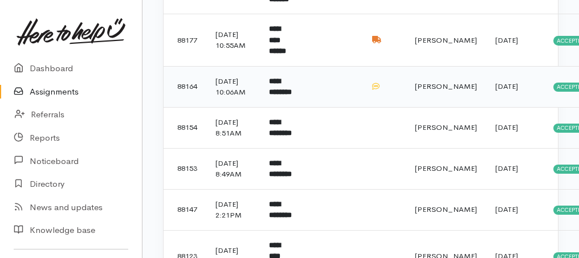
click at [288, 88] on b "**********" at bounding box center [280, 87] width 23 height 19
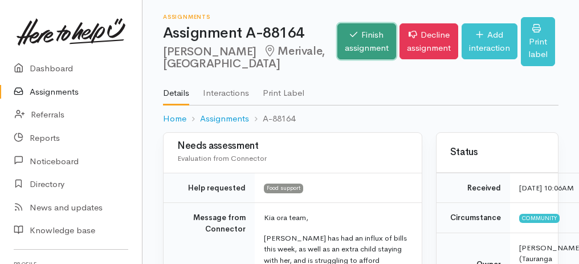
click at [349, 43] on link "Finish assignment" at bounding box center [367, 41] width 59 height 36
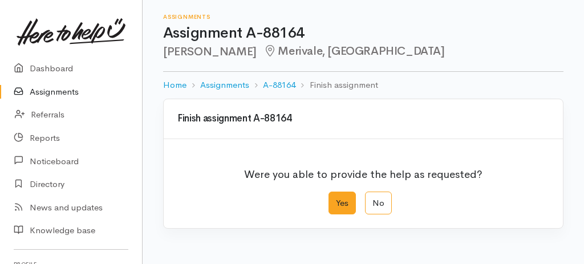
click at [346, 202] on label "Yes" at bounding box center [341, 203] width 27 height 23
click at [336, 199] on input "Yes" at bounding box center [331, 195] width 7 height 7
radio input "true"
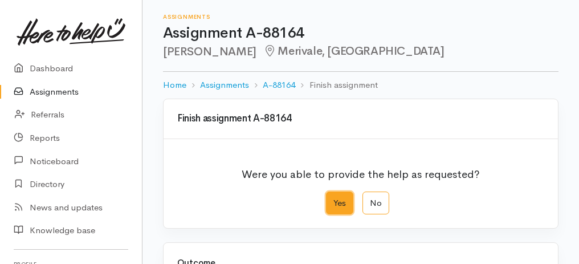
scroll to position [227, 0]
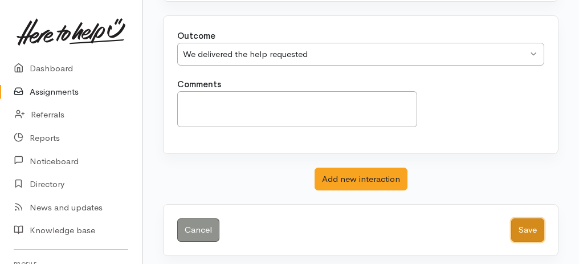
click at [540, 222] on button "Save" at bounding box center [527, 229] width 33 height 23
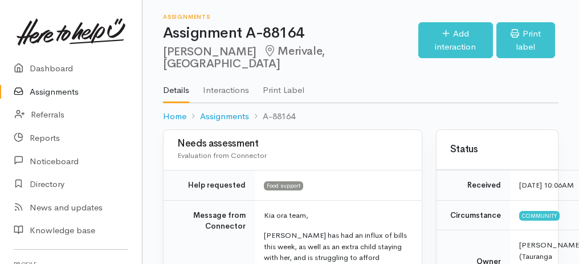
click at [66, 93] on link "Assignments" at bounding box center [71, 91] width 142 height 23
